Goal: Check status: Check status

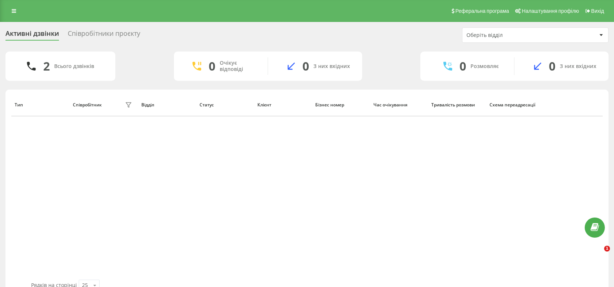
click at [80, 33] on div "Співробітники проєкту" at bounding box center [104, 35] width 73 height 11
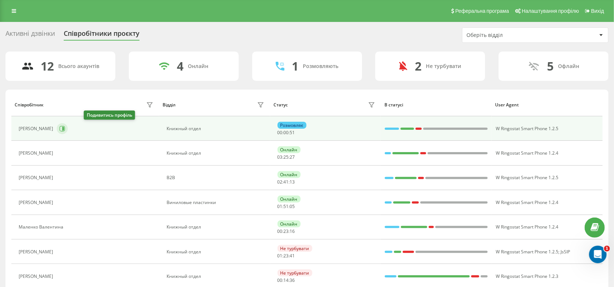
click at [65, 131] on icon at bounding box center [62, 128] width 5 height 5
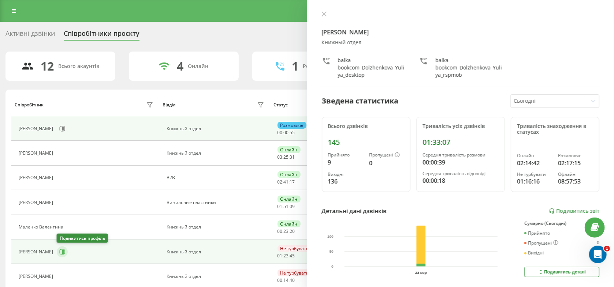
click at [62, 247] on button at bounding box center [62, 252] width 11 height 11
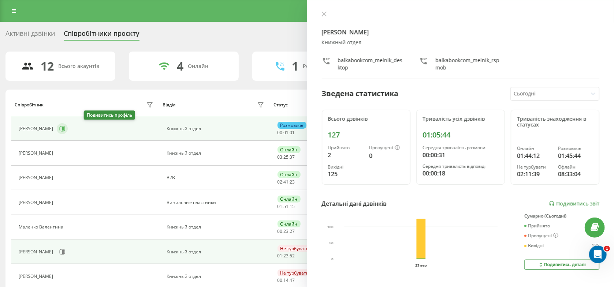
click at [65, 126] on icon at bounding box center [62, 129] width 6 height 6
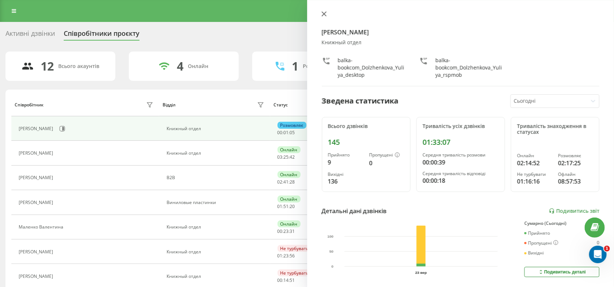
click at [322, 16] on icon at bounding box center [324, 13] width 5 height 5
